Goal: Task Accomplishment & Management: Manage account settings

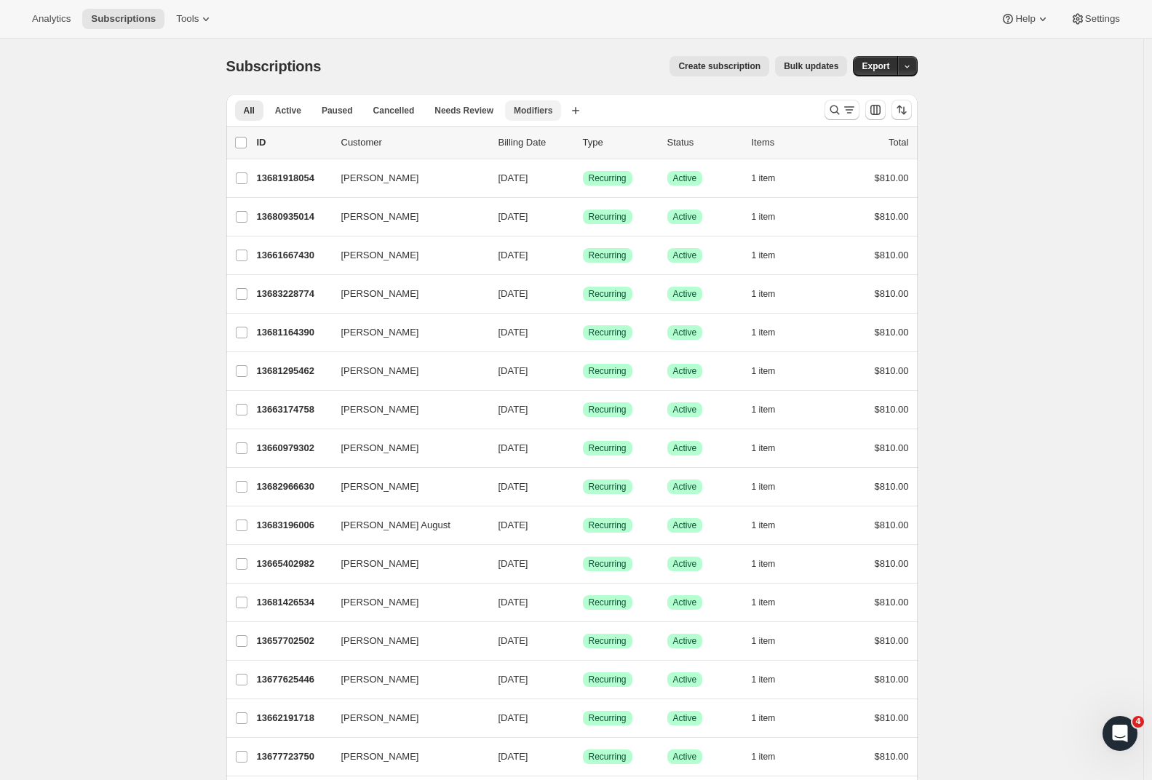
click at [548, 106] on span "Modifiers" at bounding box center [533, 111] width 39 height 12
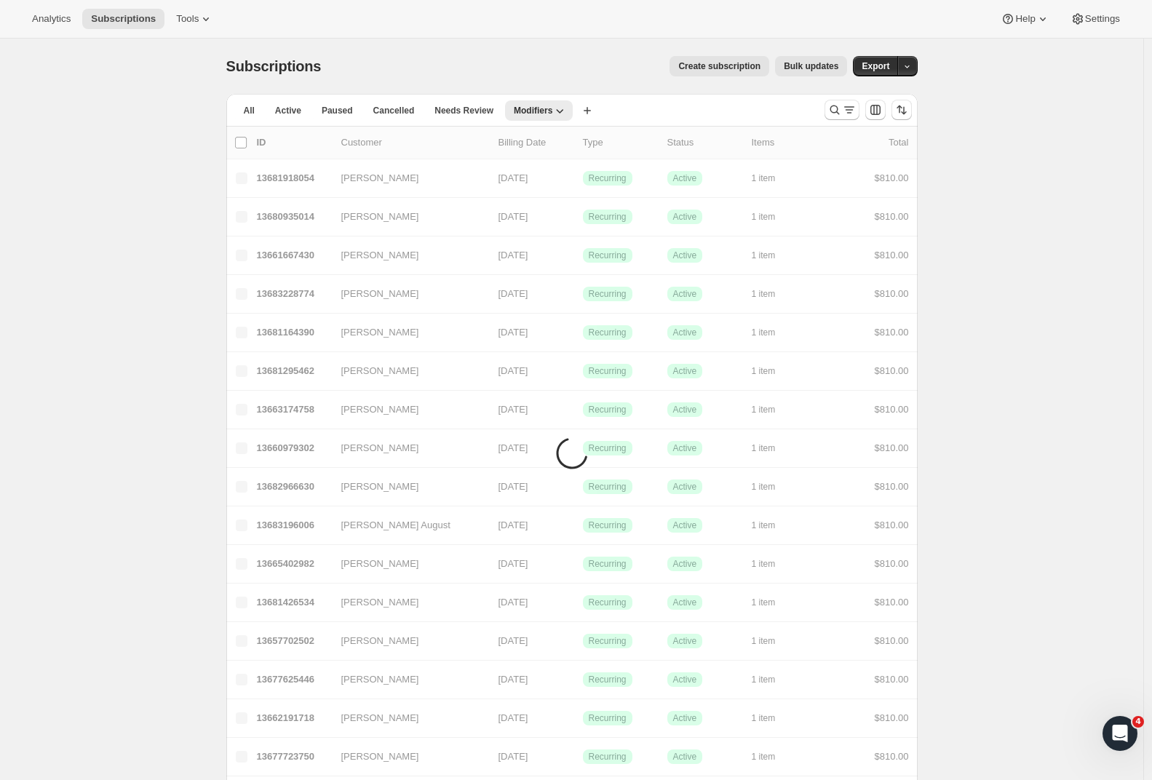
click at [548, 106] on span "Modifiers" at bounding box center [533, 111] width 39 height 12
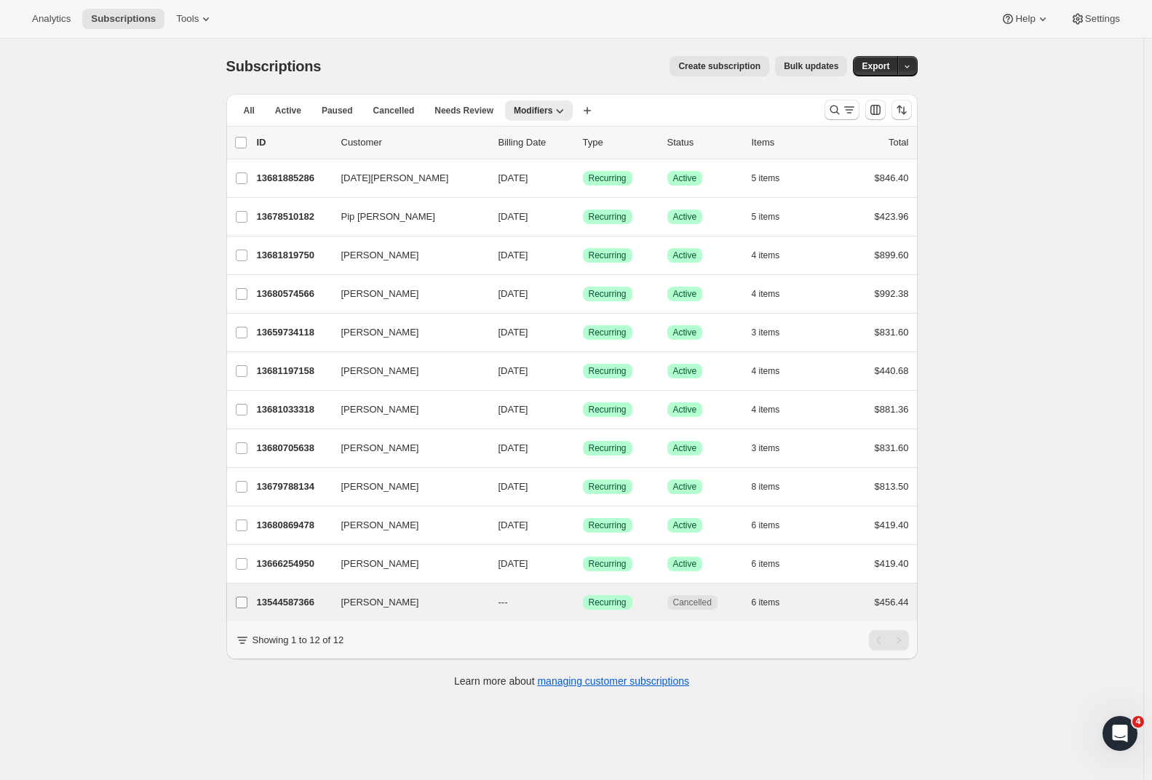
click at [248, 603] on input "Josh Wong" at bounding box center [242, 603] width 12 height 12
click at [131, 597] on div "Subscriptions. This page is ready Subscriptions Create subscription Bulk update…" at bounding box center [572, 429] width 1144 height 780
click at [245, 602] on input "Josh Wong" at bounding box center [242, 604] width 12 height 12
checkbox input "false"
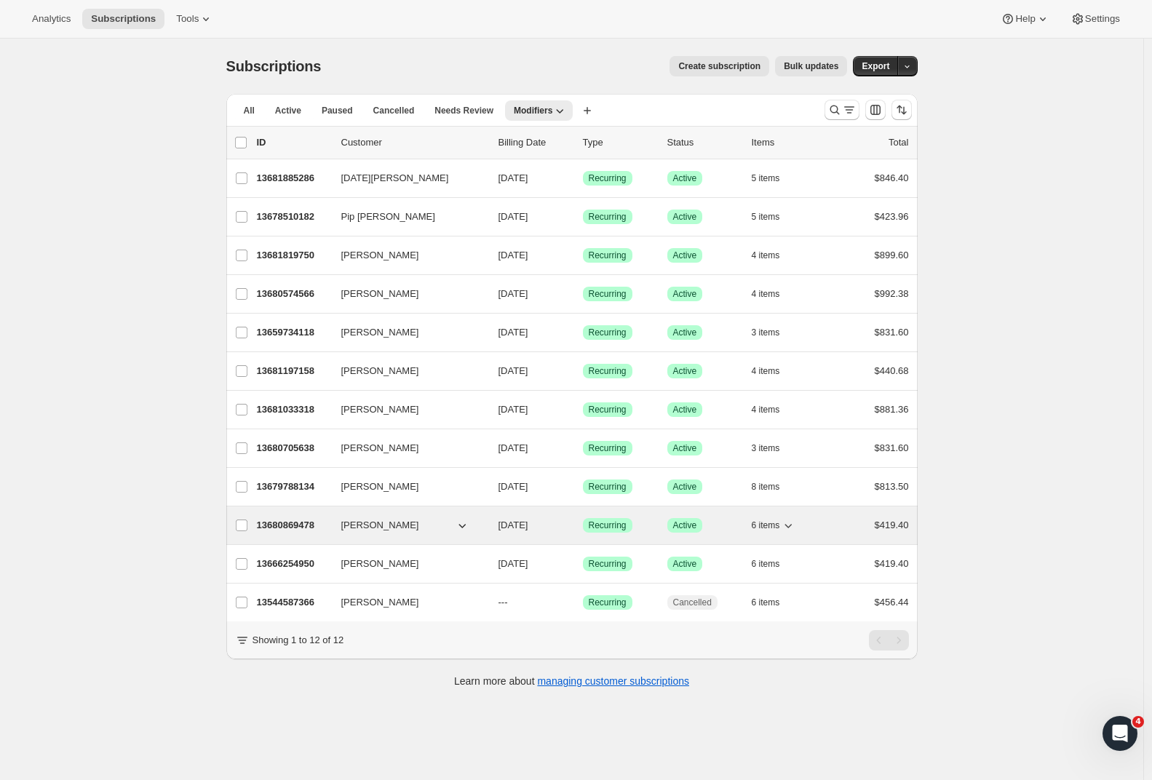
click at [282, 531] on p "13680869478" at bounding box center [293, 525] width 73 height 15
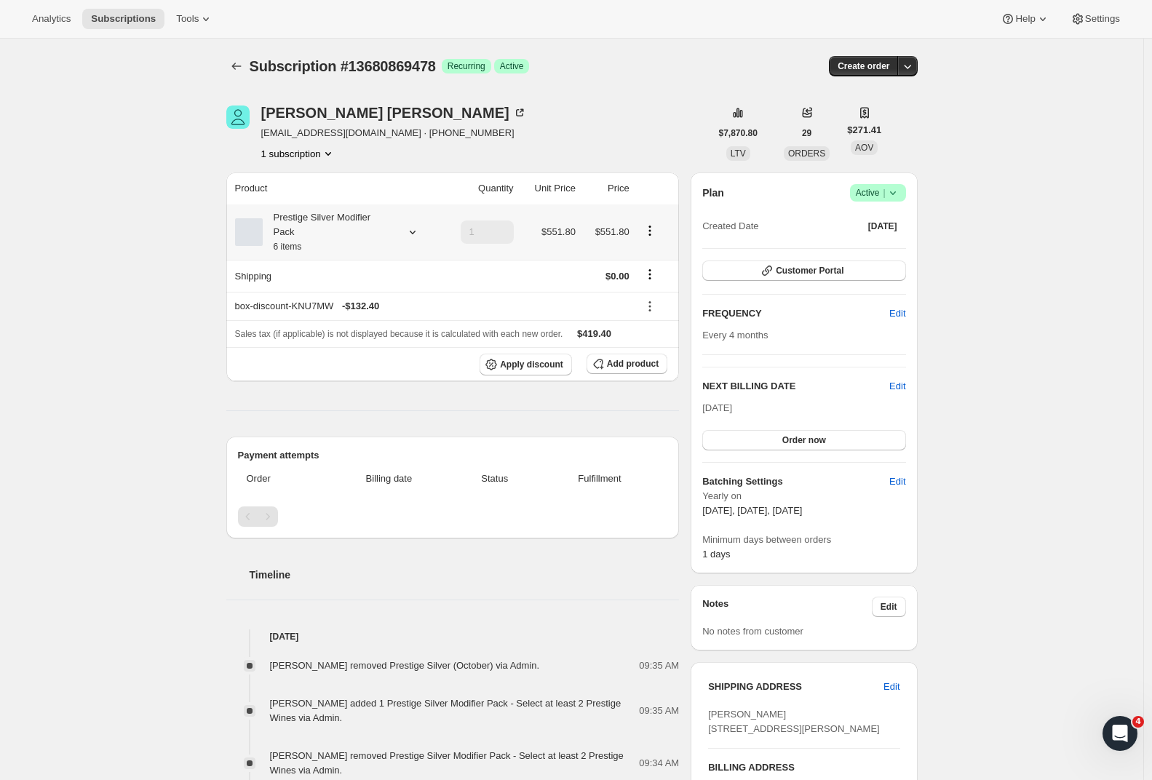
click at [656, 235] on icon "Product actions" at bounding box center [650, 230] width 15 height 15
click at [655, 258] on span "Edit box" at bounding box center [653, 261] width 34 height 11
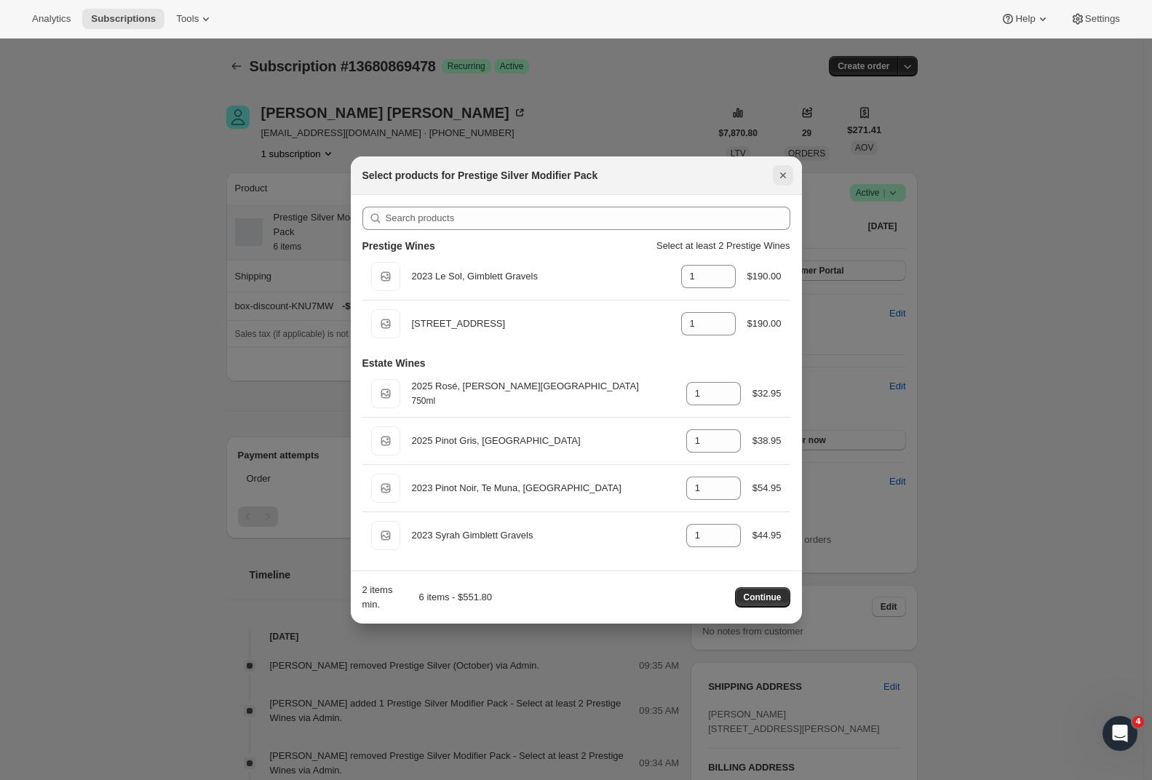
click at [784, 178] on icon "Close" at bounding box center [783, 175] width 15 height 15
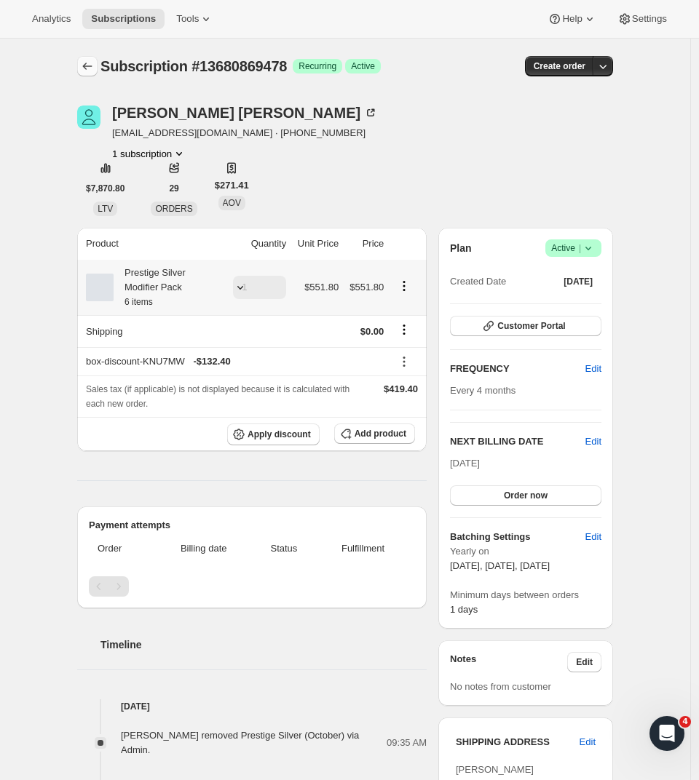
click at [94, 70] on icon "Subscriptions" at bounding box center [87, 66] width 15 height 15
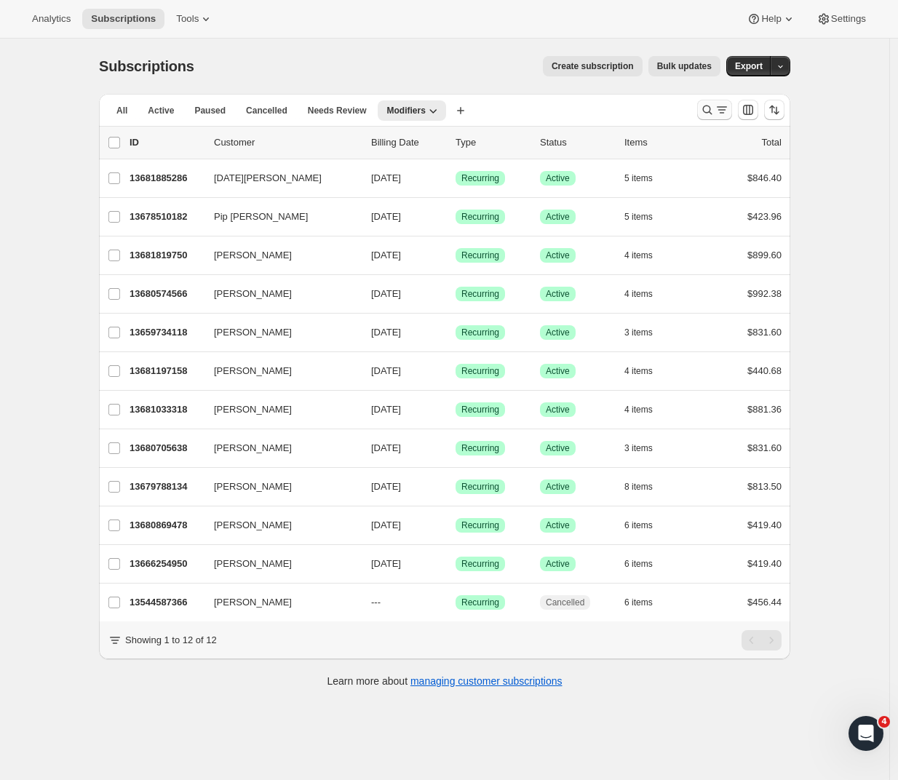
click at [725, 112] on icon "Search and filter results" at bounding box center [722, 110] width 15 height 15
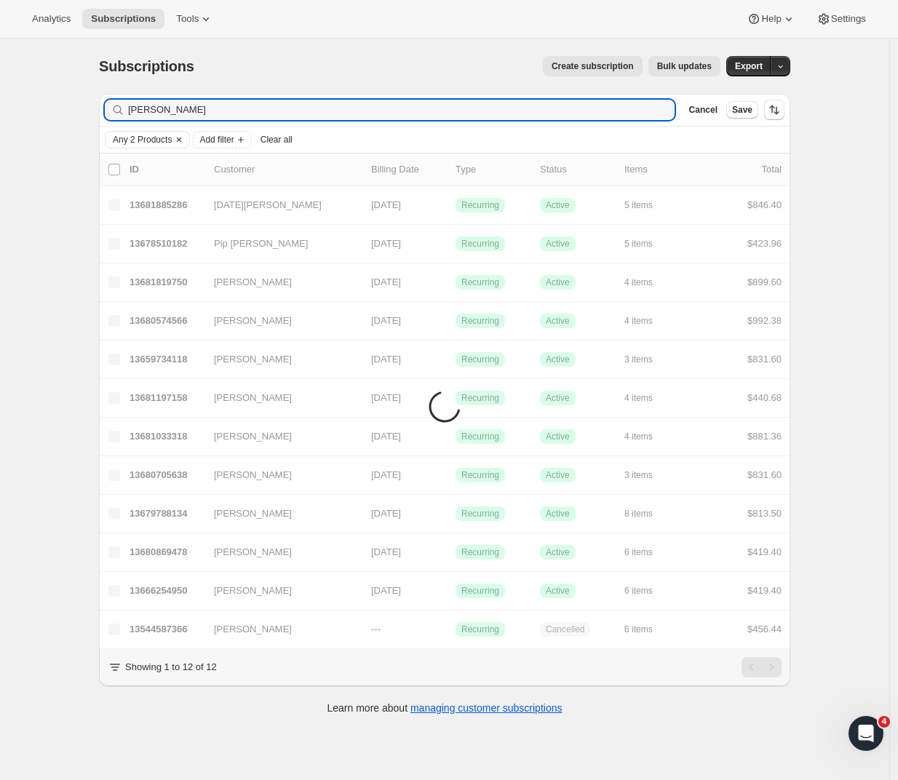
type input "[PERSON_NAME]"
click at [185, 137] on icon "Clear" at bounding box center [179, 140] width 12 height 12
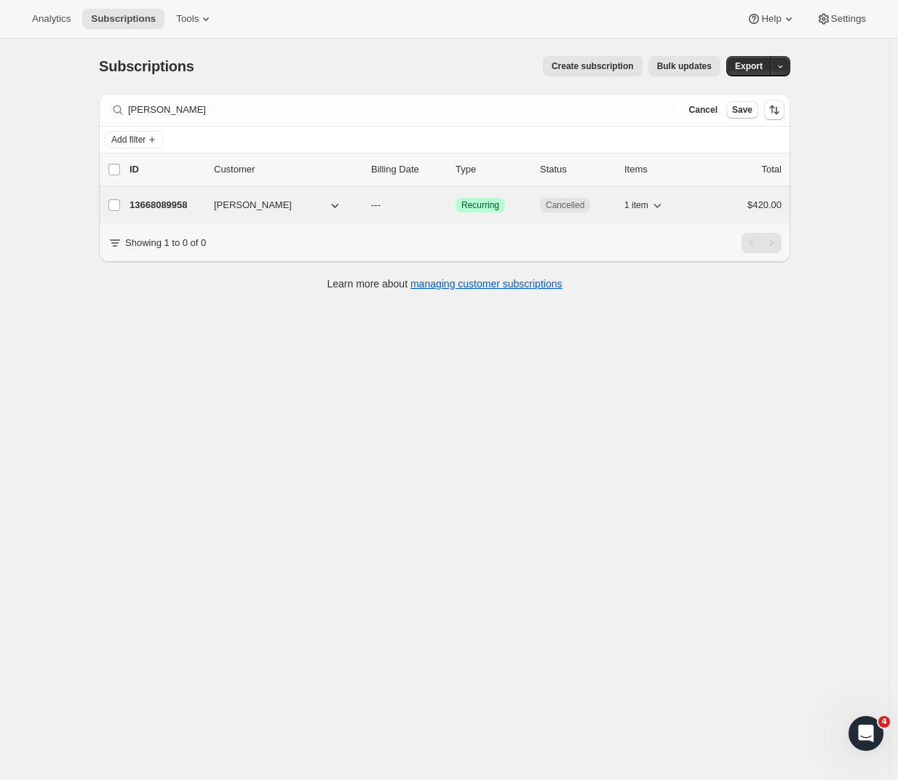
click at [165, 202] on p "13668089958" at bounding box center [166, 205] width 73 height 15
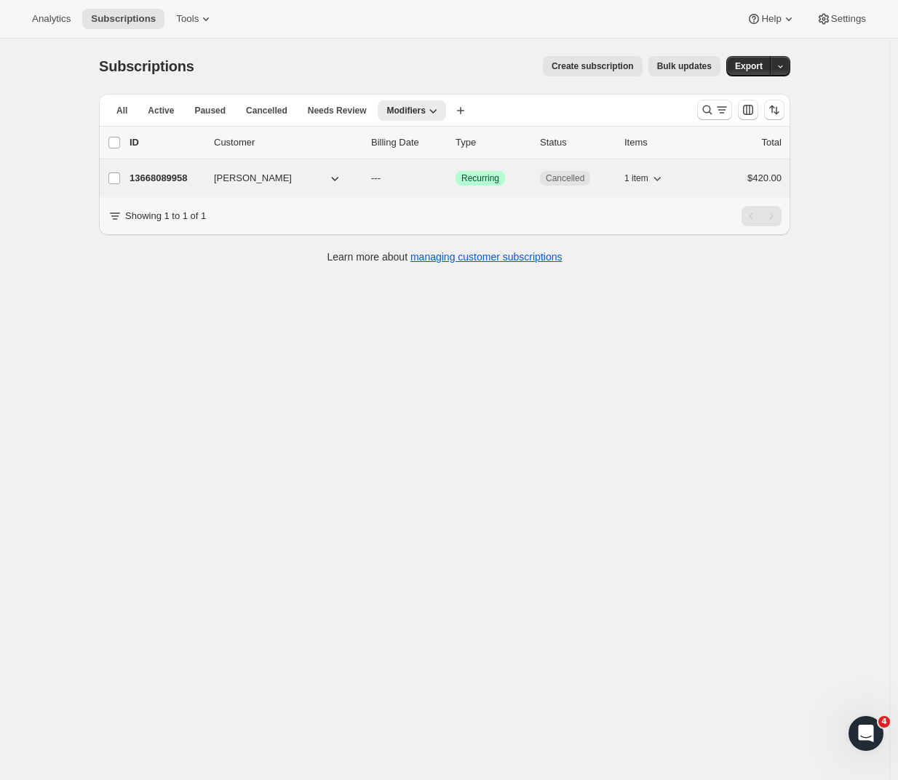
click at [175, 179] on p "13668089958" at bounding box center [166, 178] width 73 height 15
